Goal: Information Seeking & Learning: Learn about a topic

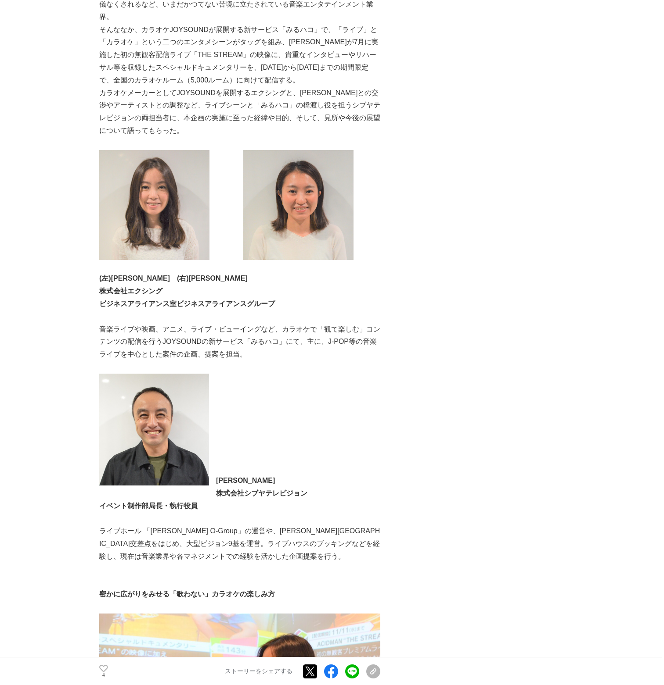
scroll to position [439, 0]
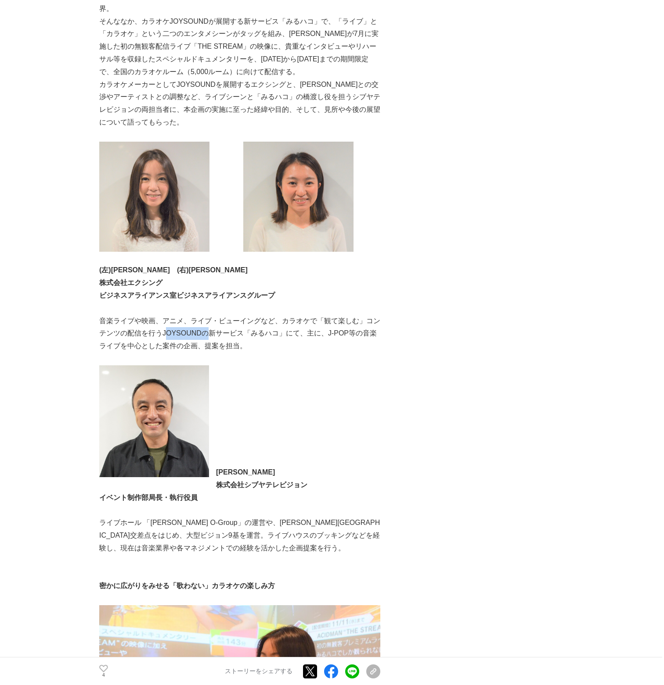
drag, startPoint x: 166, startPoint y: 336, endPoint x: 204, endPoint y: 332, distance: 37.5
click at [204, 332] on p "音楽ライブや映画、アニメ、ライブ・ビューイングなど、カラオケで「観て楽しむ」コンテンツの配信を行うJOYSOUNDの新サービス「みるハコ」にて、主に、J-PO…" at bounding box center [239, 334] width 281 height 38
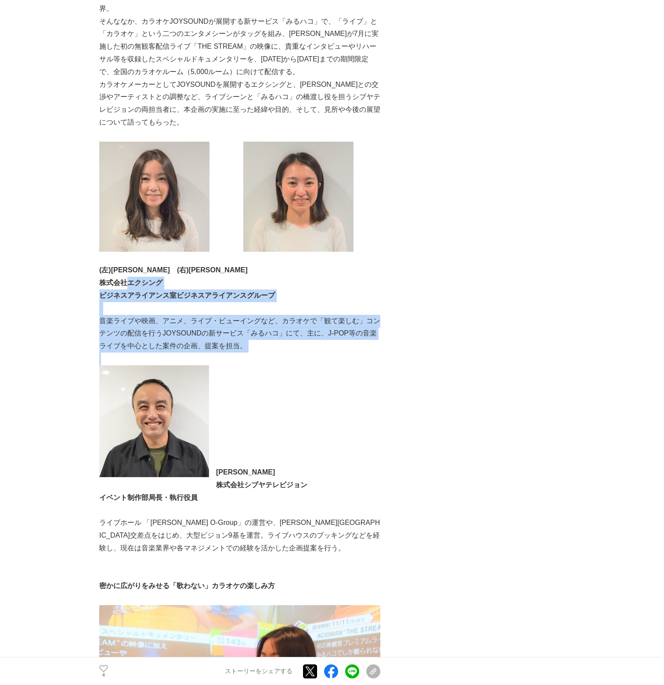
drag, startPoint x: 130, startPoint y: 283, endPoint x: 307, endPoint y: 355, distance: 190.8
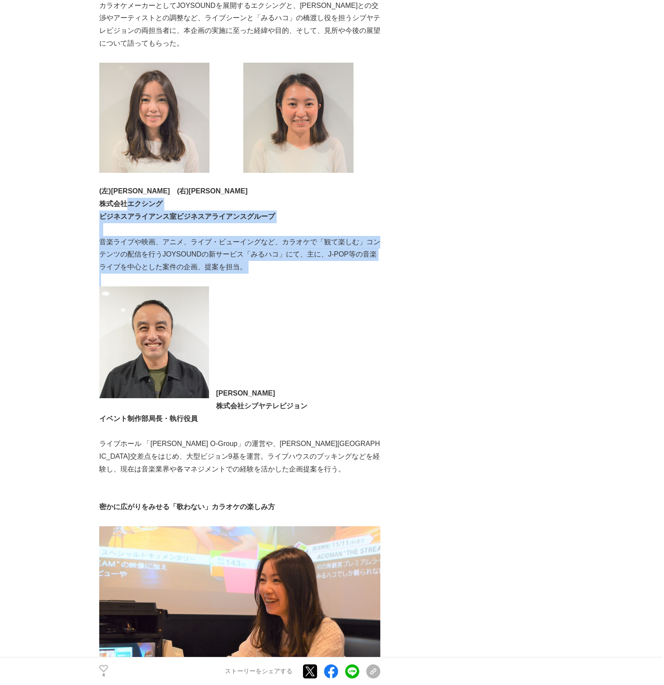
scroll to position [527, 0]
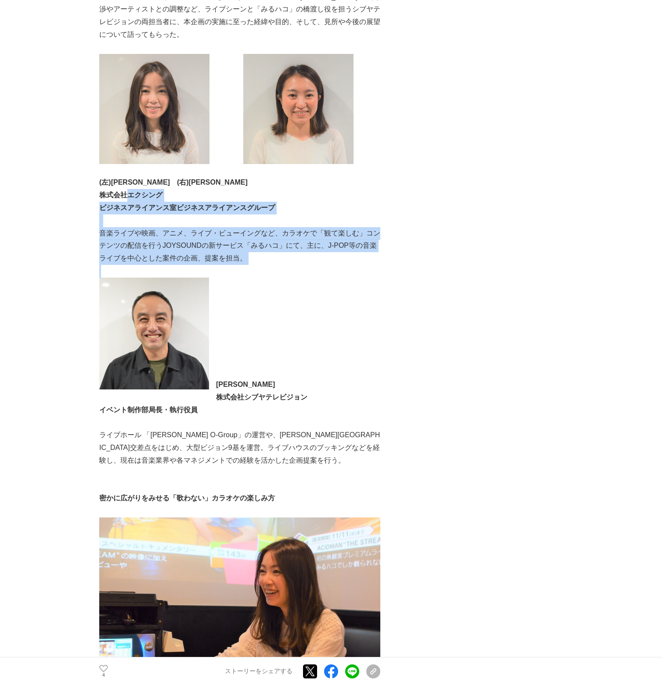
click at [143, 190] on p "株式会社エクシング" at bounding box center [239, 195] width 281 height 13
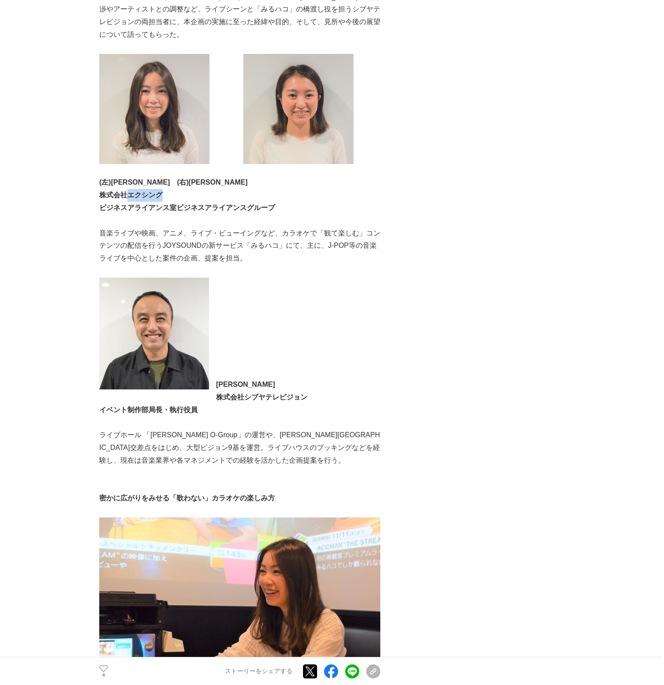
drag, startPoint x: 127, startPoint y: 197, endPoint x: 165, endPoint y: 200, distance: 37.9
click at [165, 200] on p "株式会社エクシング" at bounding box center [239, 195] width 281 height 13
copy strong "エクシング"
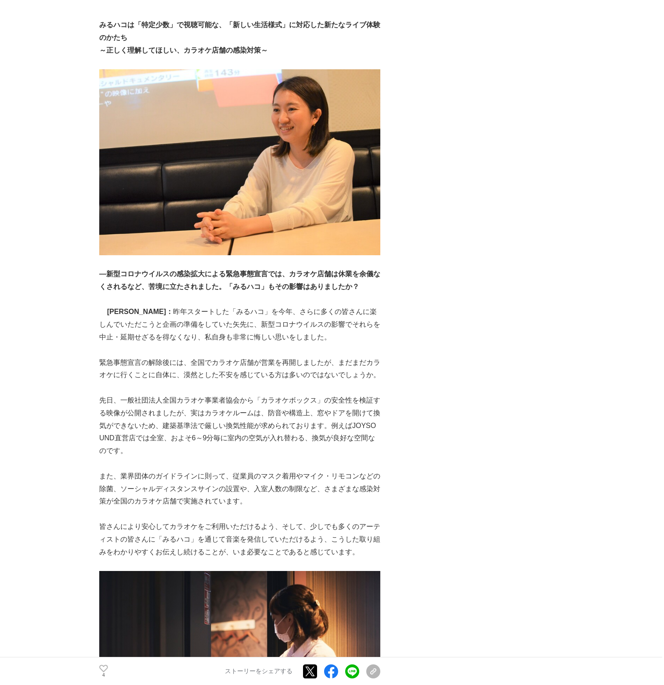
scroll to position [2150, 0]
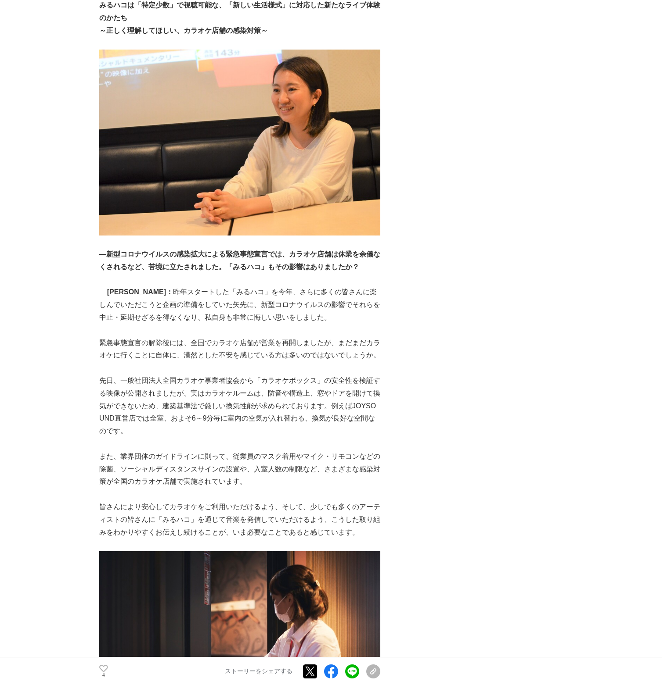
drag, startPoint x: 208, startPoint y: 276, endPoint x: 379, endPoint y: 420, distance: 223.0
click at [379, 420] on div "～ACIDMANの無観客配信ライブ「THE STREAM」を、[DATE]までの期間限定で「みるハコ」にて配信中～ 投影画像：Taka"nekoze_phot…" at bounding box center [239, 164] width 281 height 4313
click at [379, 420] on p "先日、一般社団法人全国カラオケ事業者協会から「カラオケボックス」の安全性を検証する映像が公開されましたが、実はカラオケルームは、防音や構造上、窓やドアを開けて…" at bounding box center [239, 406] width 281 height 63
click at [363, 416] on p "先日、一般社団法人全国カラオケ事業者協会から「カラオケボックス」の安全性を検証する映像が公開されましたが、実はカラオケルームは、防音や構造上、窓やドアを開けて…" at bounding box center [239, 406] width 281 height 63
drag, startPoint x: 175, startPoint y: 398, endPoint x: 316, endPoint y: 467, distance: 156.6
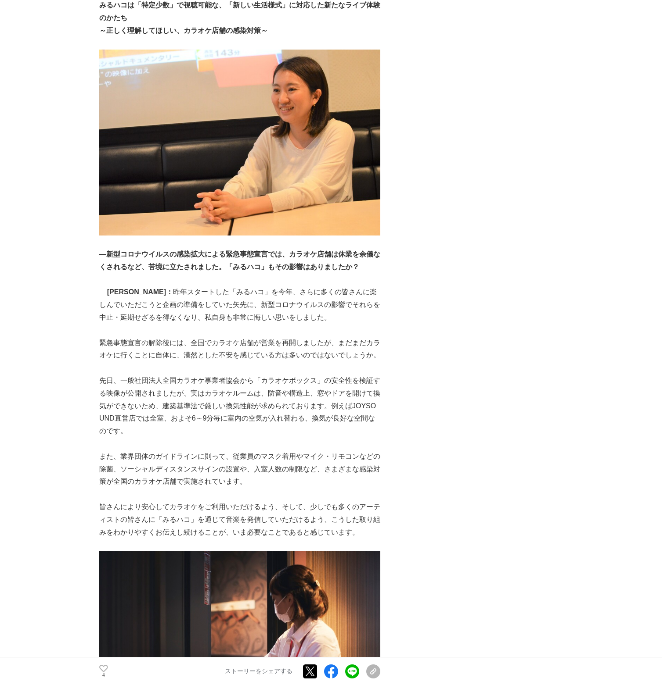
click at [316, 467] on div "～ACIDMANの無観客配信ライブ「THE STREAM」を、[DATE]までの期間限定で「みるハコ」にて配信中～ 投影画像：Taka"nekoze_phot…" at bounding box center [239, 164] width 281 height 4313
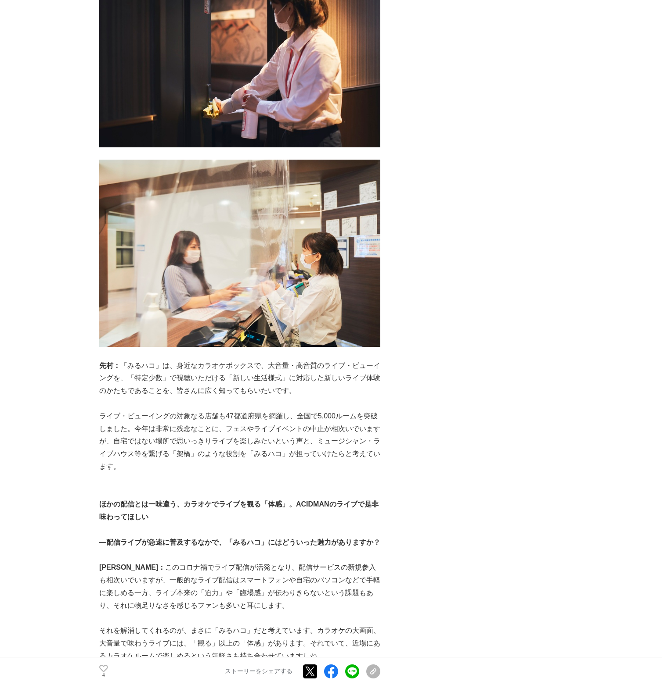
scroll to position [2765, 0]
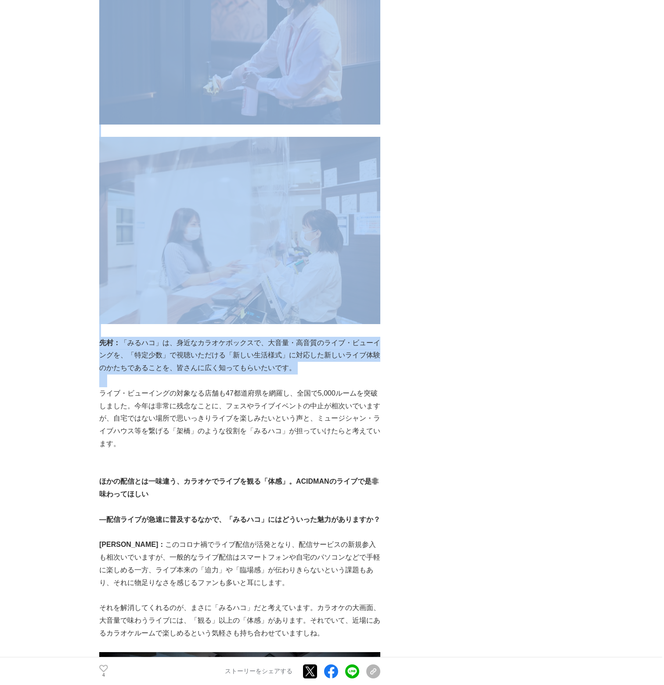
drag, startPoint x: 97, startPoint y: 327, endPoint x: 306, endPoint y: 362, distance: 212.7
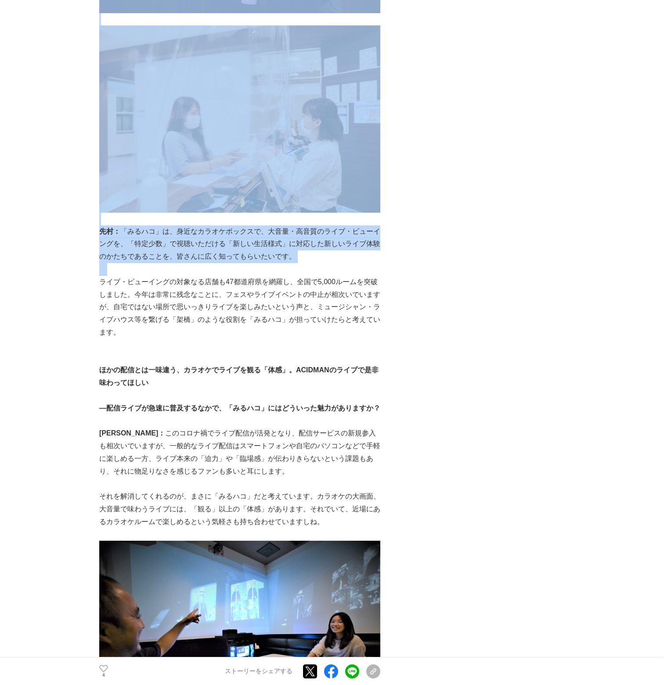
scroll to position [2896, 0]
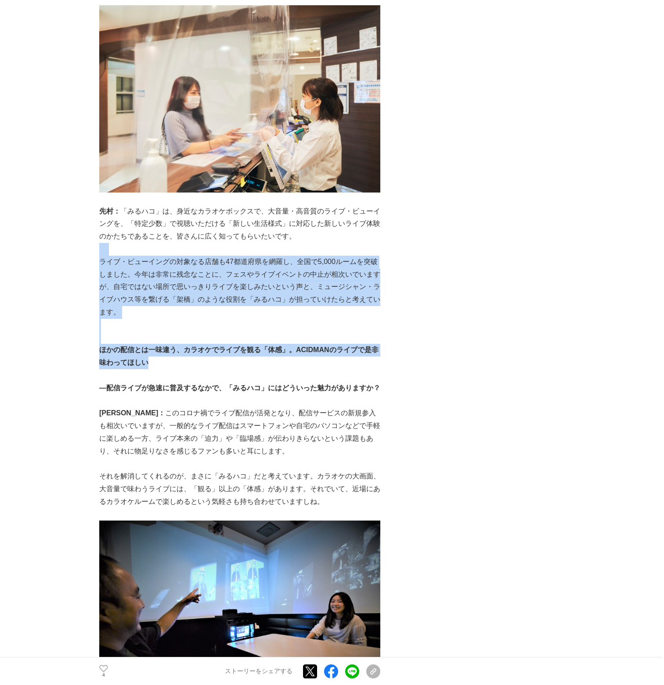
drag, startPoint x: 304, startPoint y: 355, endPoint x: 294, endPoint y: 221, distance: 134.6
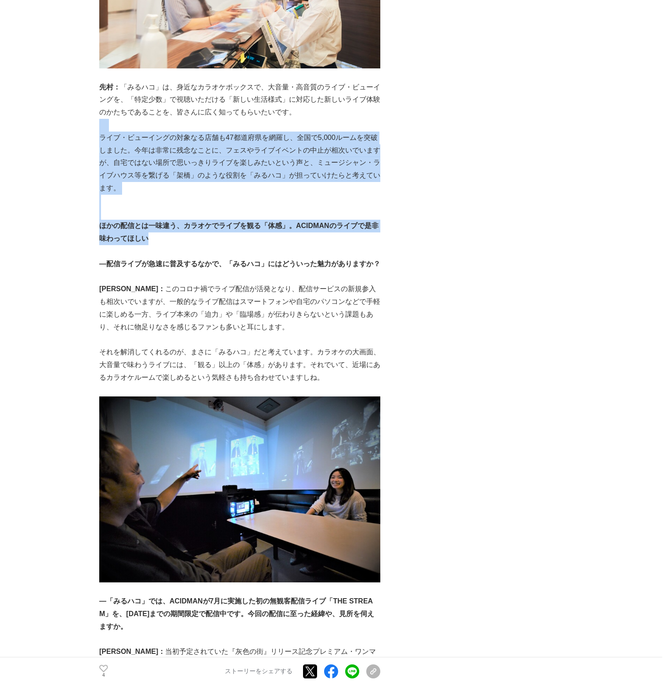
scroll to position [3028, 0]
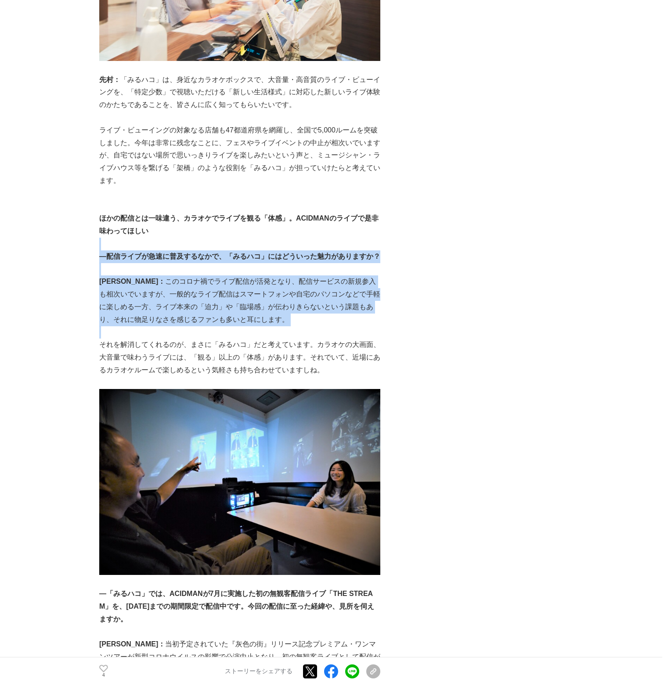
drag, startPoint x: 304, startPoint y: 318, endPoint x: 288, endPoint y: 235, distance: 84.8
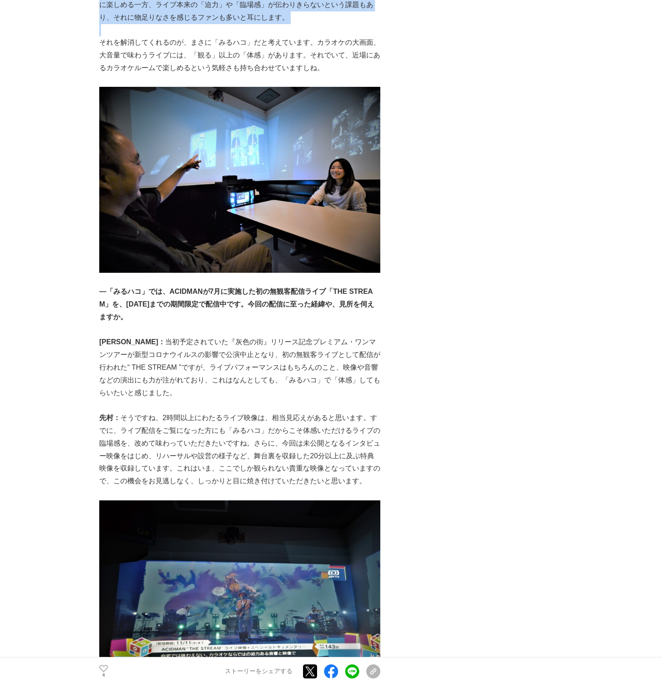
scroll to position [3335, 0]
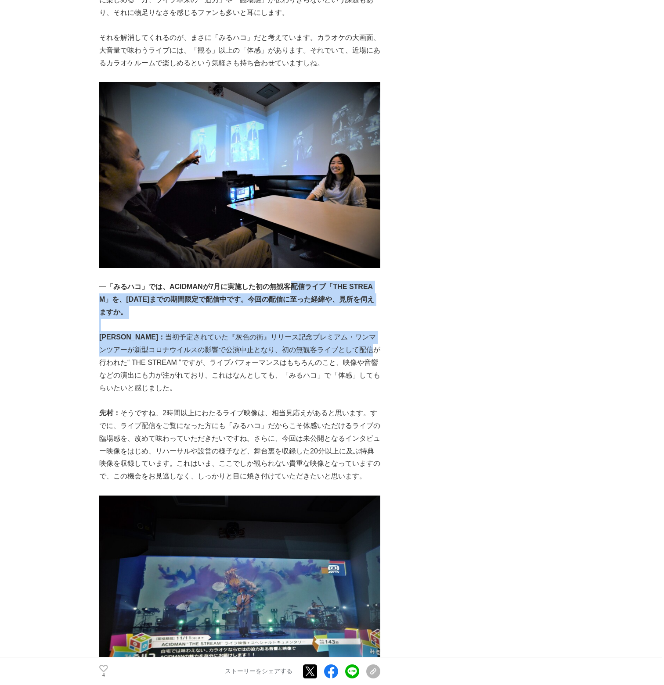
drag, startPoint x: 287, startPoint y: 273, endPoint x: 446, endPoint y: 502, distance: 278.8
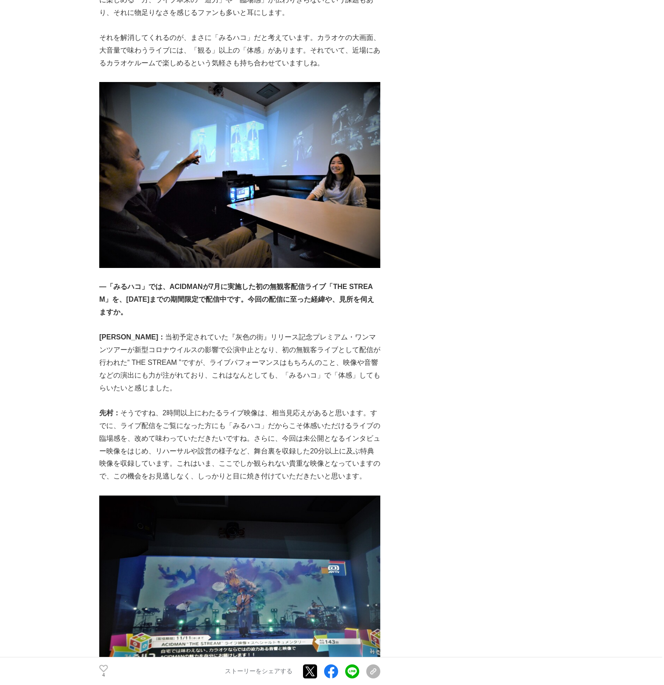
drag, startPoint x: 467, startPoint y: 395, endPoint x: 475, endPoint y: 394, distance: 8.5
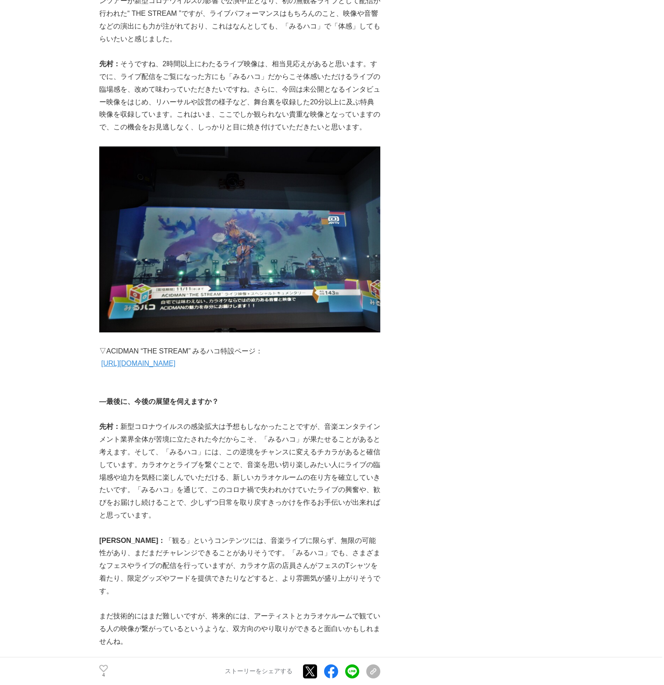
scroll to position [3686, 0]
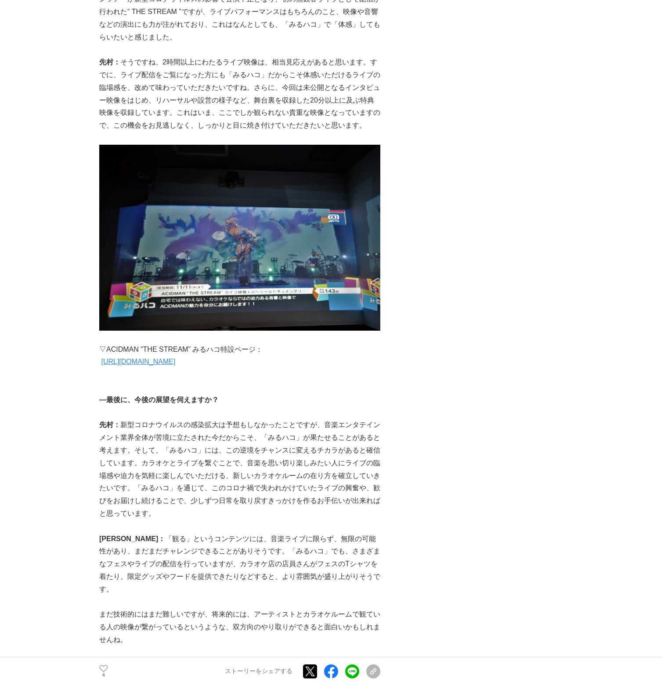
drag, startPoint x: 296, startPoint y: 538, endPoint x: 354, endPoint y: 613, distance: 93.8
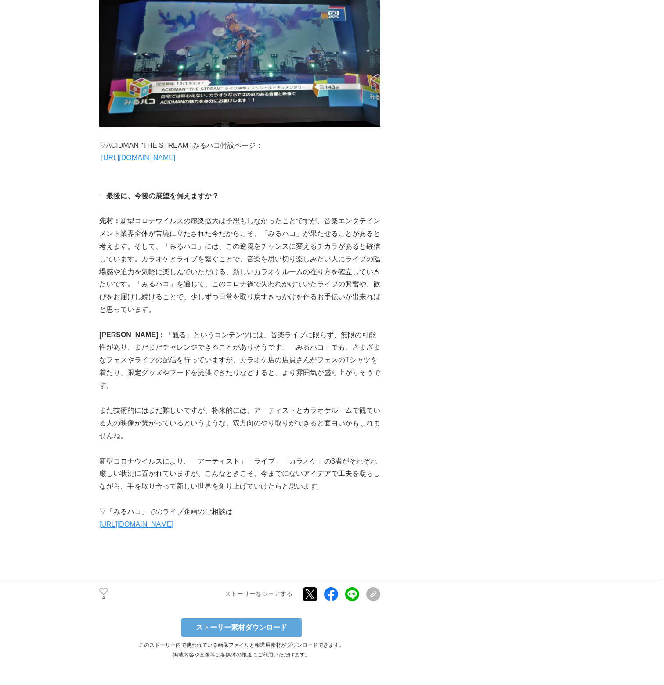
scroll to position [3906, 0]
